Goal: Check status

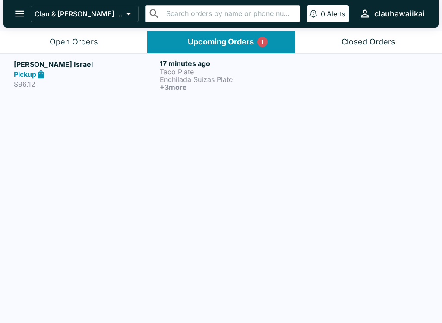
click at [185, 75] on p "Enchilada Suizas Plate" at bounding box center [231, 79] width 142 height 8
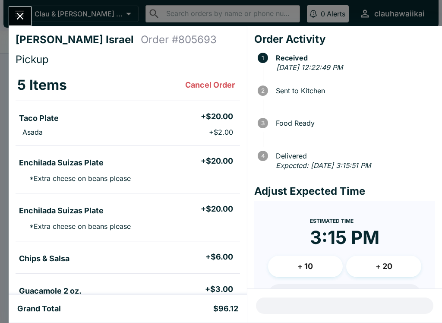
click at [19, 20] on icon "Close" at bounding box center [20, 16] width 12 height 12
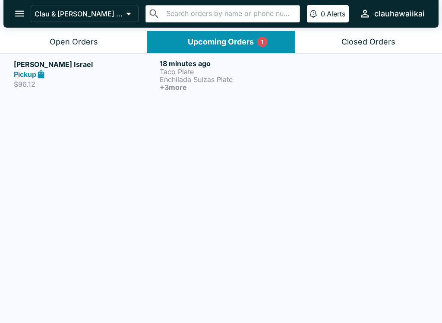
click at [194, 82] on p "Enchilada Suizas Plate" at bounding box center [231, 79] width 142 height 8
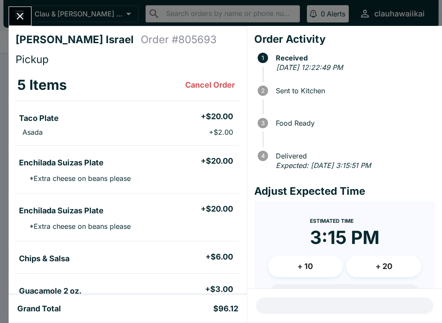
click at [13, 12] on button "Close" at bounding box center [20, 16] width 22 height 19
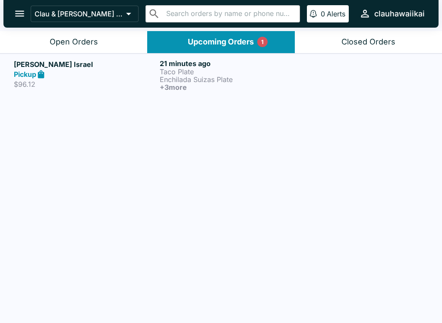
click at [190, 72] on p "Taco Plate" at bounding box center [231, 72] width 142 height 8
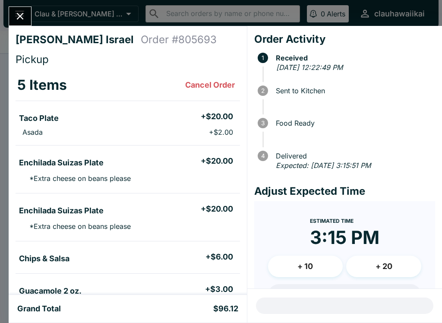
scroll to position [-1, 0]
click at [21, 12] on icon "Close" at bounding box center [20, 16] width 12 height 12
